Goal: Information Seeking & Learning: Learn about a topic

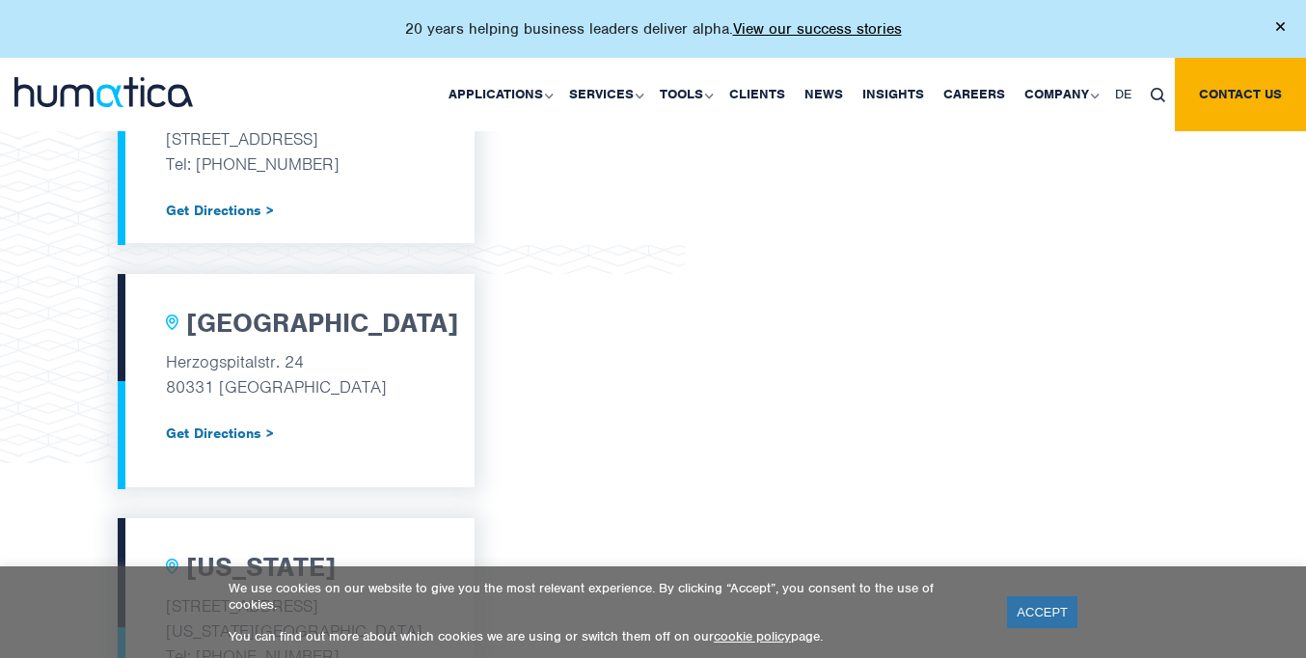
scroll to position [845, 0]
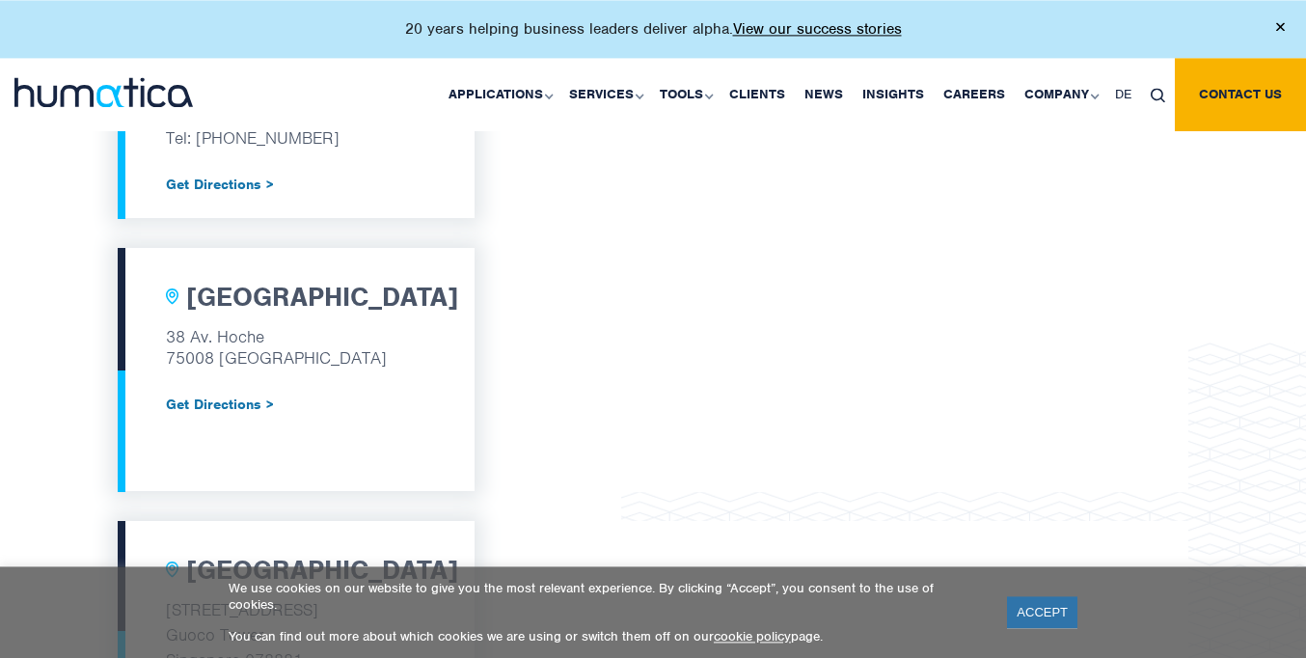
scroll to position [1363, 0]
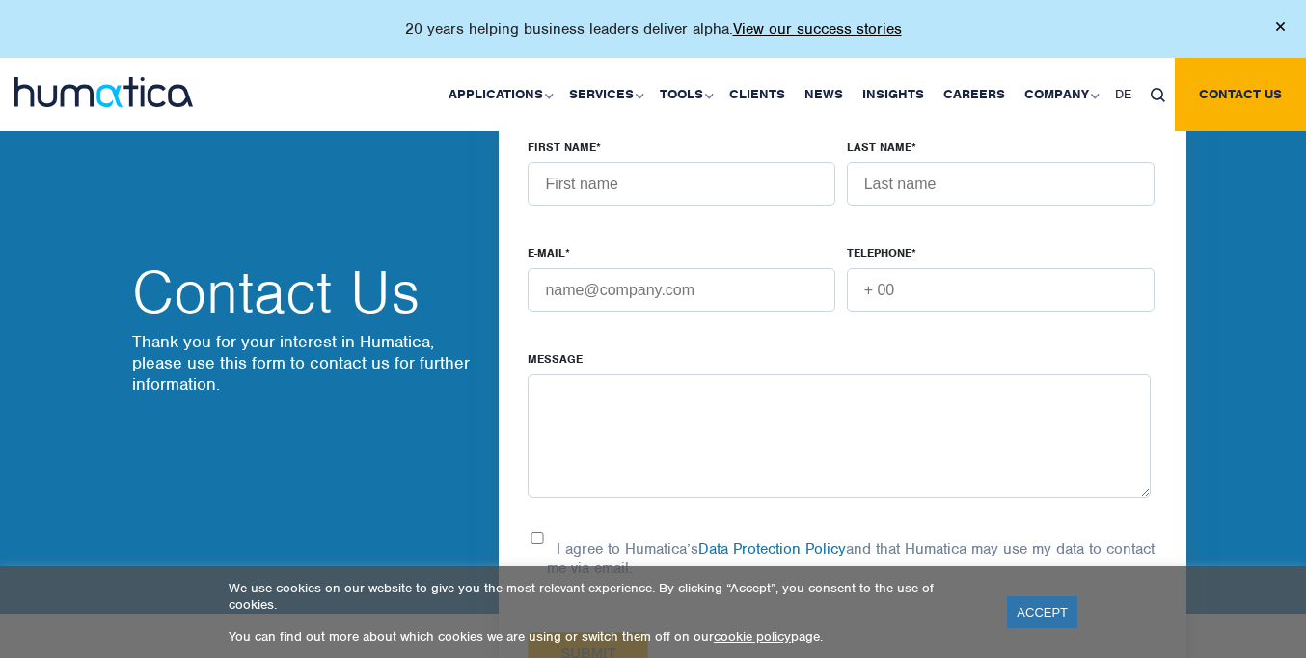
scroll to position [1119, 0]
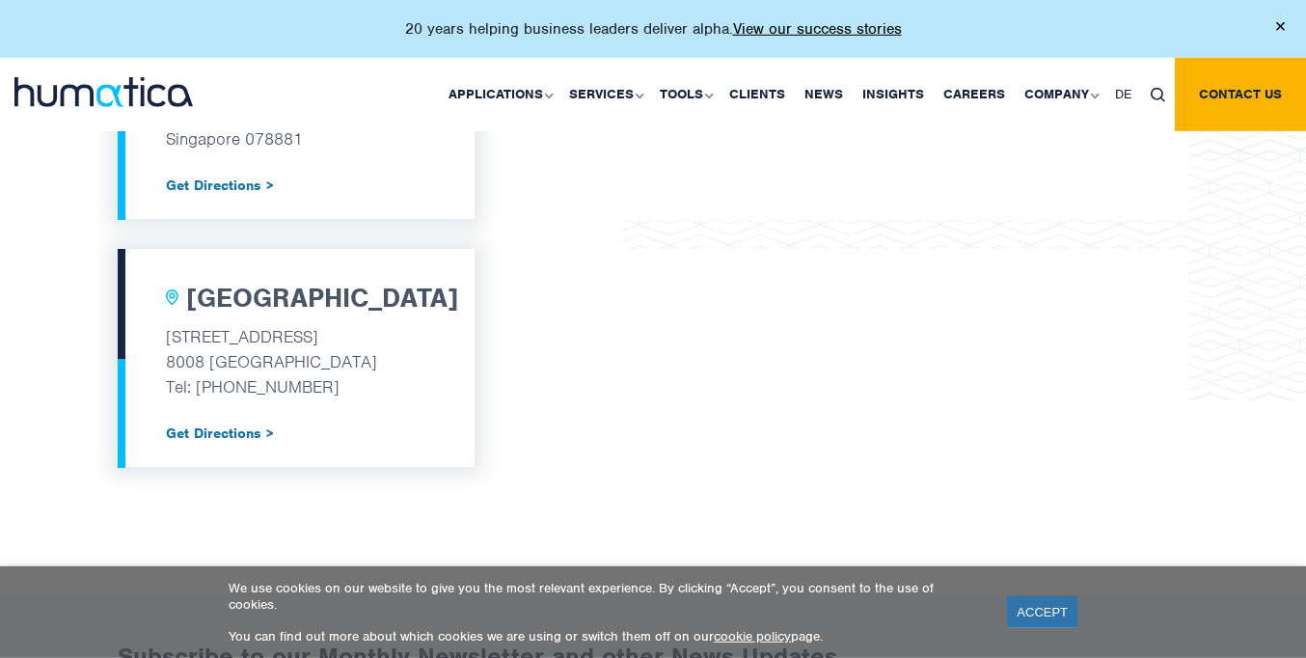
scroll to position [1884, 0]
